Goal: Task Accomplishment & Management: Complete application form

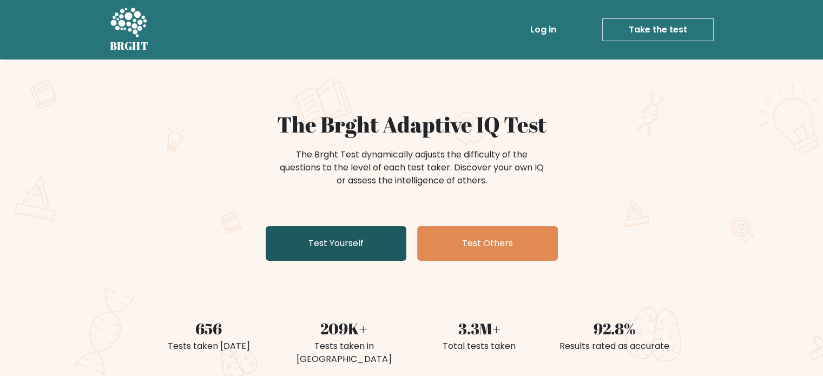
click at [361, 239] on link "Test Yourself" at bounding box center [336, 243] width 141 height 35
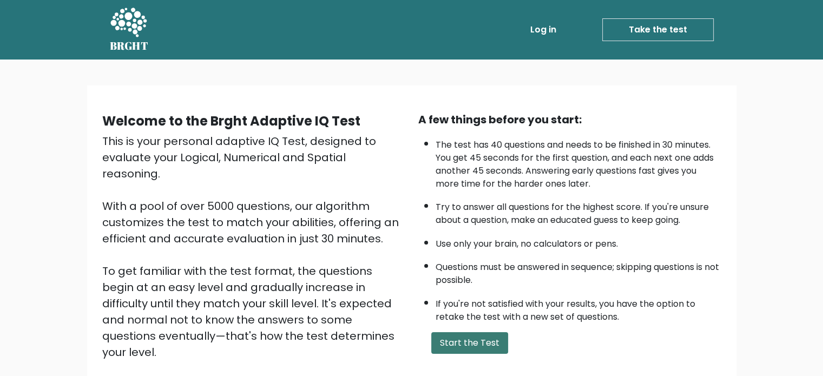
click at [489, 341] on button "Start the Test" at bounding box center [469, 343] width 77 height 22
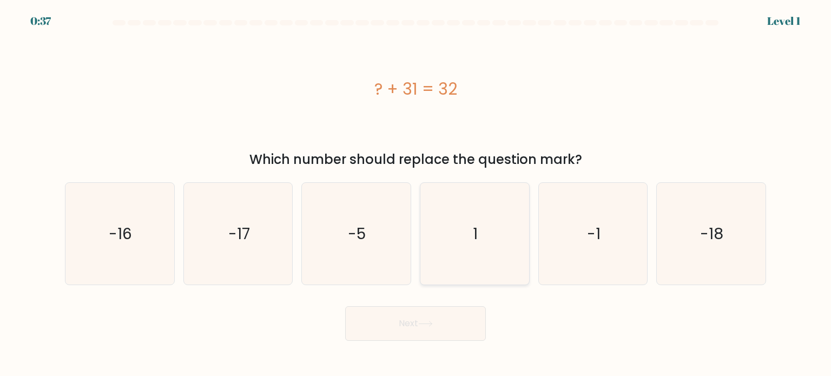
click at [467, 238] on icon "1" at bounding box center [475, 234] width 102 height 102
click at [416, 194] on input "d. 1" at bounding box center [416, 190] width 1 height 5
radio input "true"
click at [453, 315] on button "Next" at bounding box center [415, 323] width 141 height 35
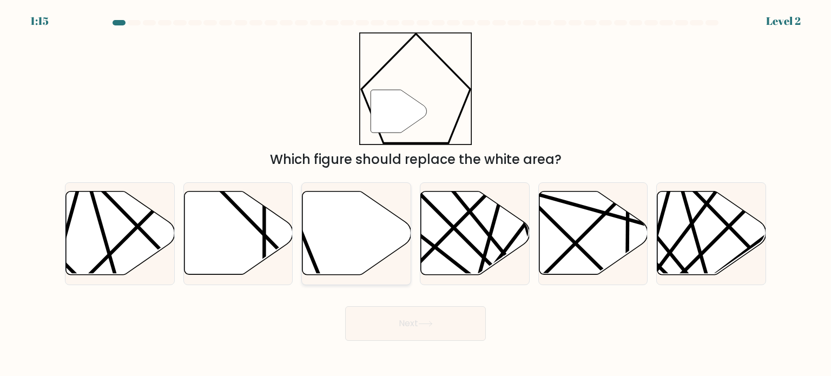
click at [353, 244] on icon at bounding box center [356, 233] width 109 height 83
click at [416, 194] on input "c." at bounding box center [416, 190] width 1 height 5
radio input "true"
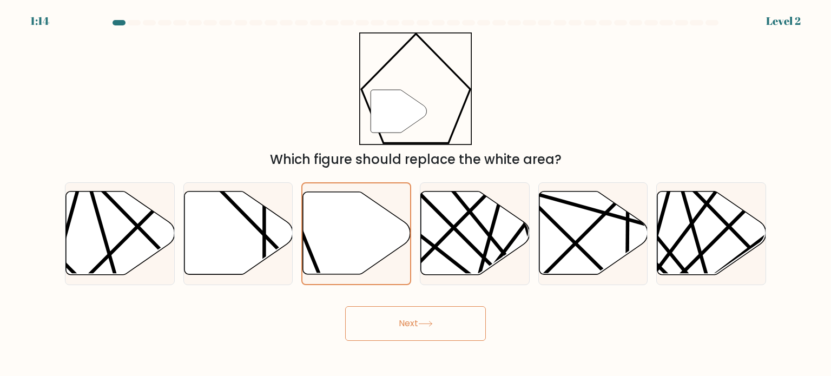
click at [410, 335] on button "Next" at bounding box center [415, 323] width 141 height 35
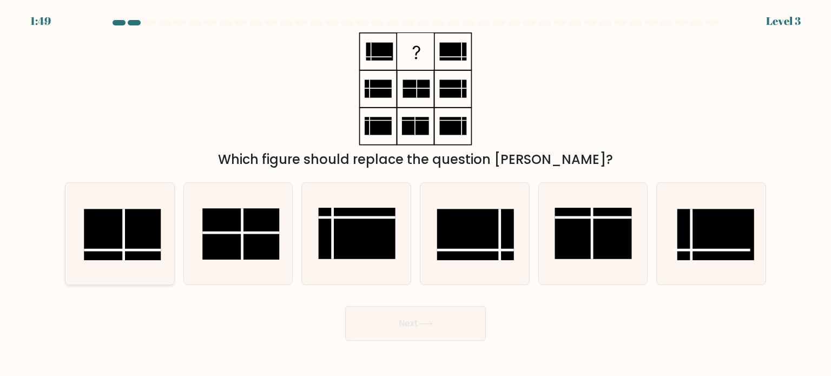
click at [140, 245] on rect at bounding box center [122, 234] width 77 height 51
click at [416, 194] on input "a." at bounding box center [416, 190] width 1 height 5
radio input "true"
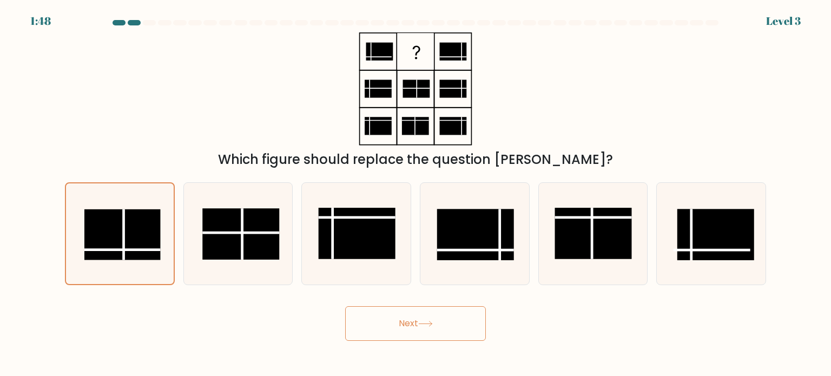
click at [442, 323] on button "Next" at bounding box center [415, 323] width 141 height 35
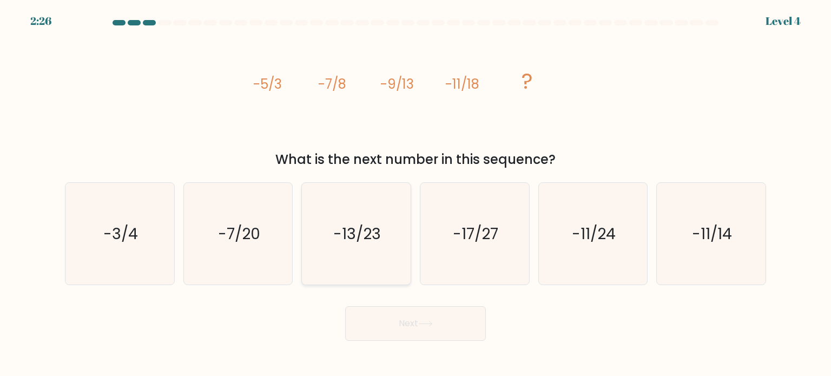
click at [353, 260] on icon "-13/23" at bounding box center [356, 234] width 102 height 102
click at [416, 194] on input "c. -13/23" at bounding box center [416, 190] width 1 height 5
radio input "true"
click at [474, 338] on button "Next" at bounding box center [415, 323] width 141 height 35
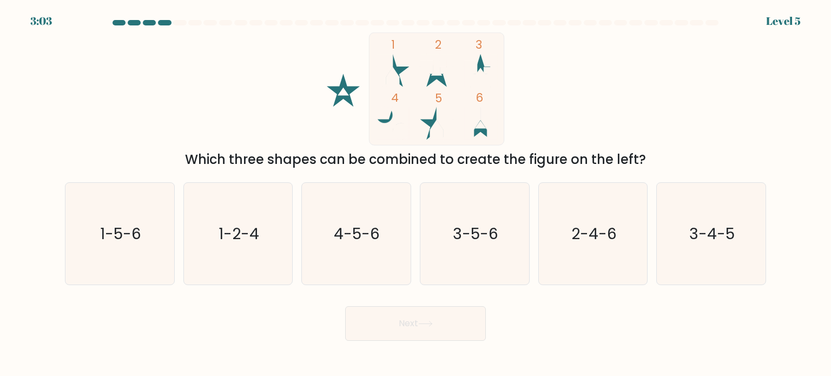
drag, startPoint x: 209, startPoint y: 163, endPoint x: 586, endPoint y: 157, distance: 377.7
click at [586, 157] on div "Which three shapes can be combined to create the figure on the left?" at bounding box center [415, 159] width 688 height 19
click at [141, 234] on icon "1-5-6" at bounding box center [120, 234] width 102 height 102
click at [416, 194] on input "a. 1-5-6" at bounding box center [416, 190] width 1 height 5
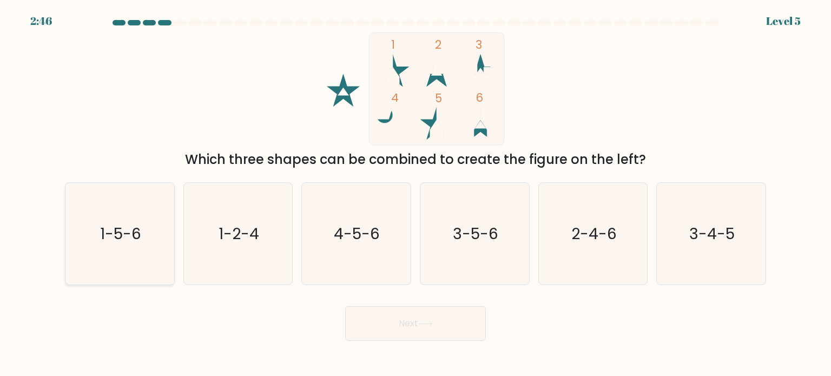
radio input "true"
click at [423, 335] on button "Next" at bounding box center [415, 323] width 141 height 35
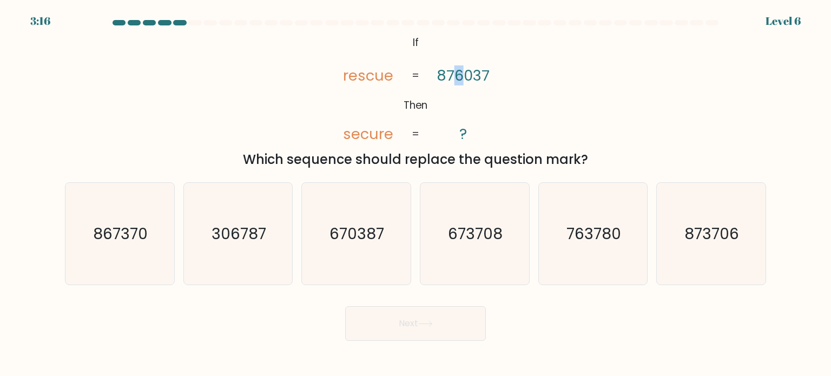
drag, startPoint x: 456, startPoint y: 79, endPoint x: 467, endPoint y: 81, distance: 11.0
click at [467, 81] on tspan "876037" at bounding box center [463, 75] width 53 height 20
click at [378, 247] on icon "670387" at bounding box center [356, 234] width 102 height 102
click at [416, 194] on input "c. 670387" at bounding box center [416, 190] width 1 height 5
radio input "true"
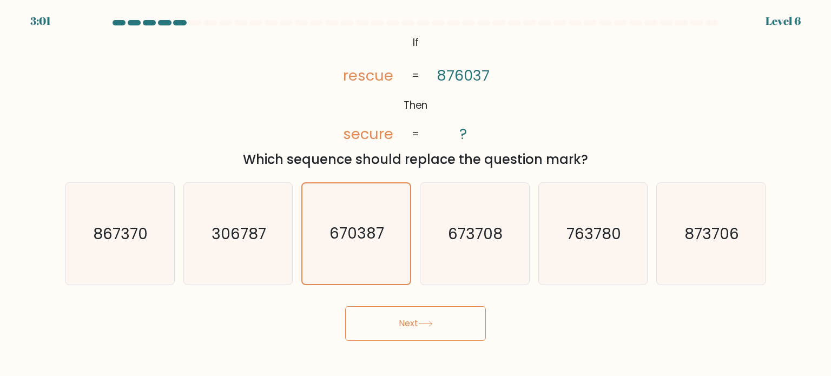
click at [381, 140] on tspan "secure" at bounding box center [367, 134] width 50 height 20
click at [432, 327] on button "Next" at bounding box center [415, 323] width 141 height 35
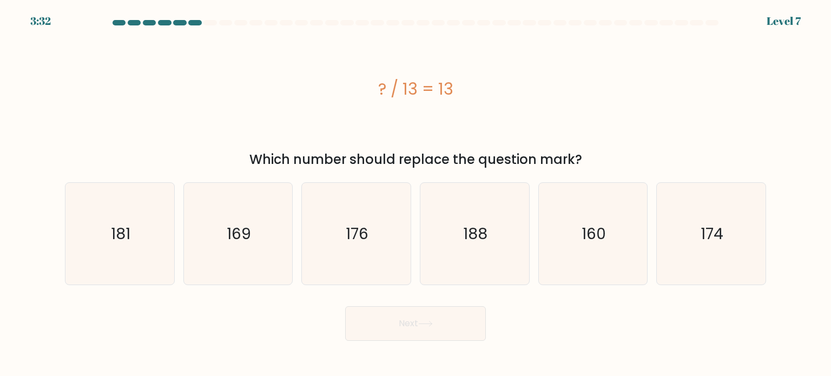
drag, startPoint x: 314, startPoint y: 154, endPoint x: 490, endPoint y: 154, distance: 175.3
click at [490, 154] on div "Which number should replace the question mark?" at bounding box center [415, 159] width 688 height 19
click at [227, 256] on icon "169" at bounding box center [238, 234] width 102 height 102
click at [416, 194] on input "b. 169" at bounding box center [416, 190] width 1 height 5
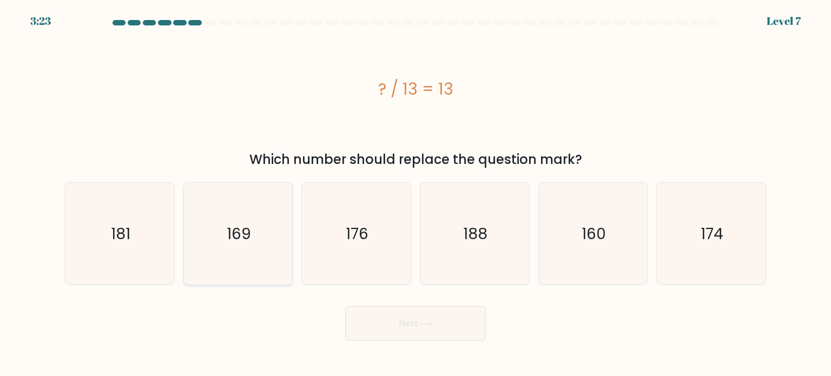
radio input "true"
click at [427, 317] on button "Next" at bounding box center [415, 323] width 141 height 35
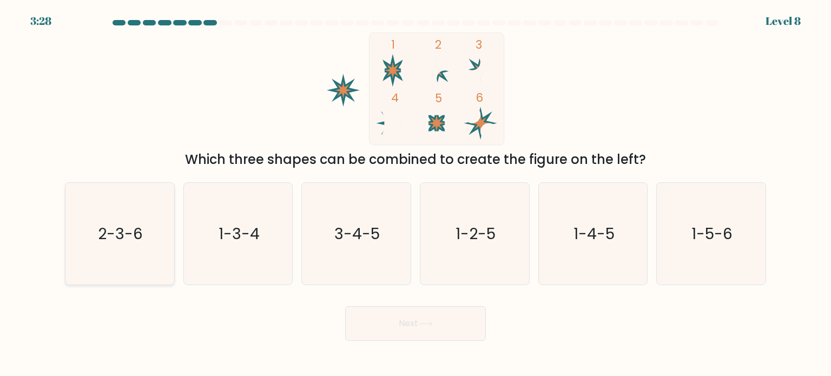
click at [97, 224] on icon "2-3-6" at bounding box center [120, 234] width 102 height 102
click at [416, 194] on input "a. 2-3-6" at bounding box center [416, 190] width 1 height 5
radio input "true"
click at [402, 328] on button "Next" at bounding box center [415, 323] width 141 height 35
click at [405, 324] on button "Next" at bounding box center [415, 323] width 141 height 35
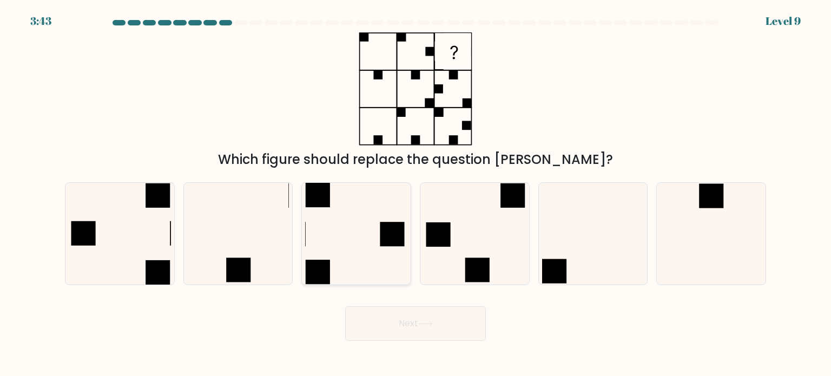
click at [347, 238] on icon at bounding box center [356, 234] width 102 height 102
click at [416, 194] on input "c." at bounding box center [416, 190] width 1 height 5
radio input "true"
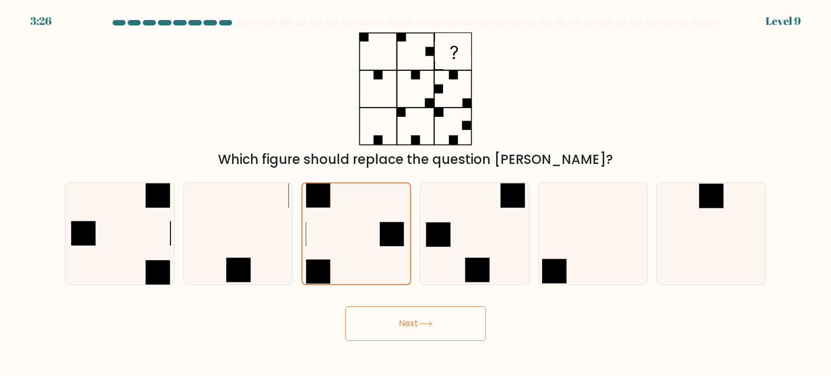
click at [467, 315] on button "Next" at bounding box center [415, 323] width 141 height 35
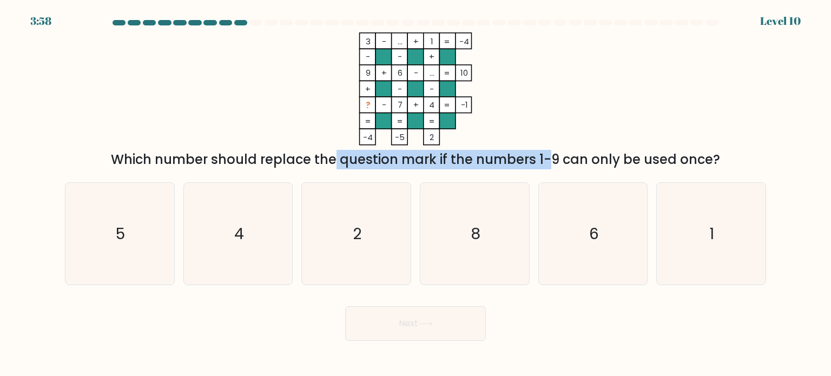
drag, startPoint x: 251, startPoint y: 161, endPoint x: 451, endPoint y: 160, distance: 200.2
click at [451, 160] on div "Which number should replace the question mark if the numbers 1-9 can only be us…" at bounding box center [415, 159] width 688 height 19
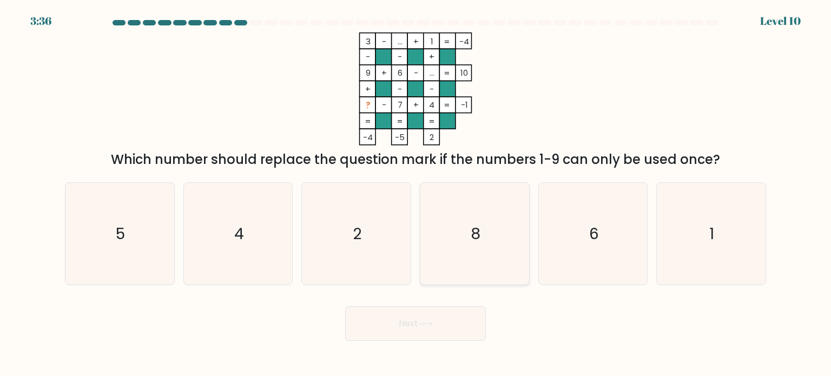
click at [477, 256] on icon "8" at bounding box center [475, 234] width 102 height 102
click at [416, 194] on input "d. 8" at bounding box center [416, 190] width 1 height 5
radio input "true"
click at [472, 325] on button "Next" at bounding box center [415, 323] width 141 height 35
